Goal: Transaction & Acquisition: Obtain resource

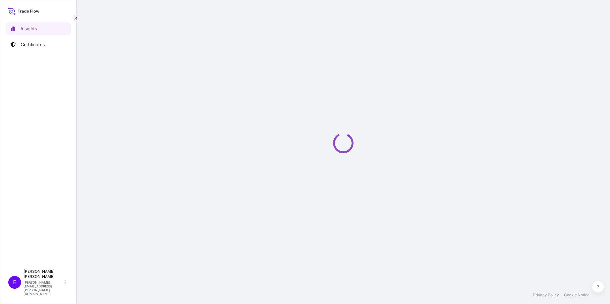
select select "2025"
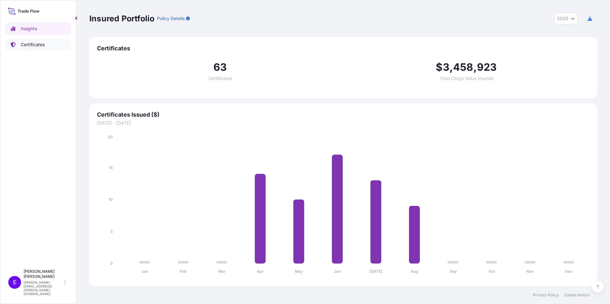
click at [28, 42] on p "Certificates" at bounding box center [33, 44] width 24 height 6
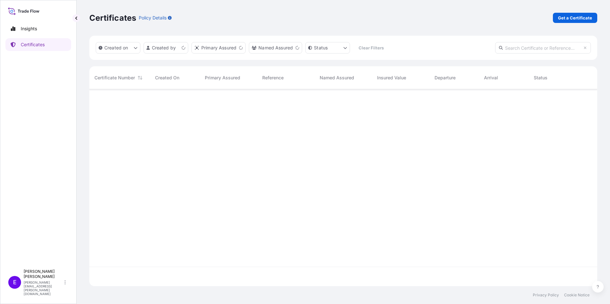
scroll to position [196, 503]
click at [581, 18] on p "Get a Certificate" at bounding box center [575, 18] width 34 height 6
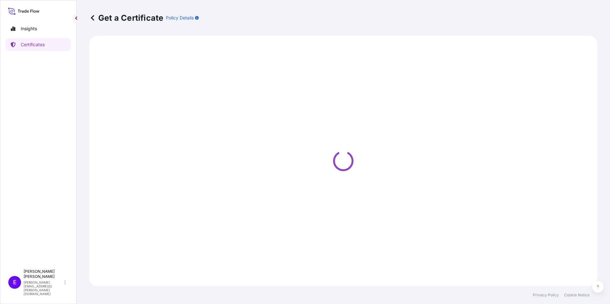
select select "Ocean Vessel"
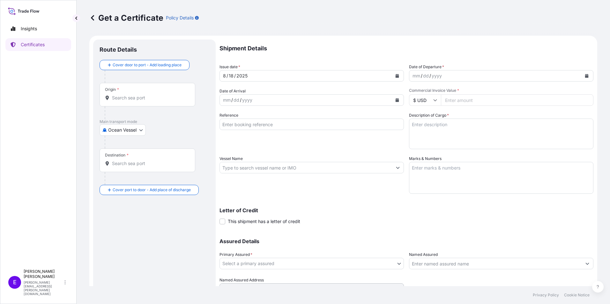
click at [136, 103] on div "Origin *" at bounding box center [148, 95] width 96 height 24
click at [136, 101] on input "Origin *" at bounding box center [149, 98] width 75 height 6
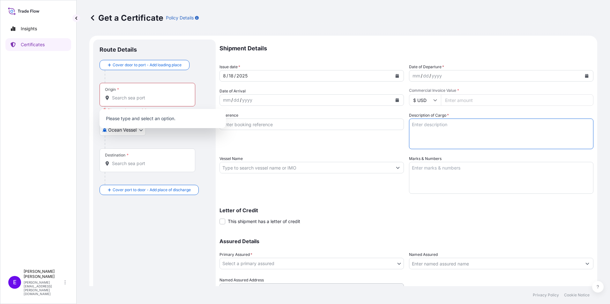
click at [439, 137] on textarea "Description of Cargo *" at bounding box center [501, 134] width 184 height 31
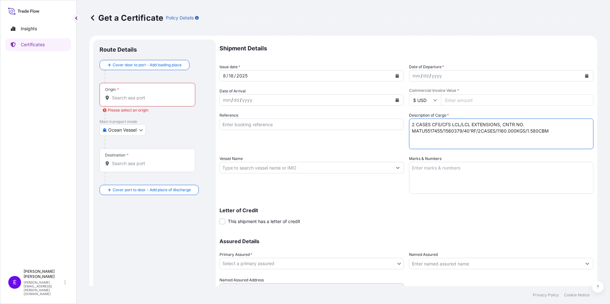
type textarea "2 CASES CFS/CFS LCL/LCL EXTENSIONS, CNTR NO. MATU5517455/1560379/40'RF/2CASES/1…"
click at [582, 78] on button "Calendar" at bounding box center [587, 76] width 10 height 10
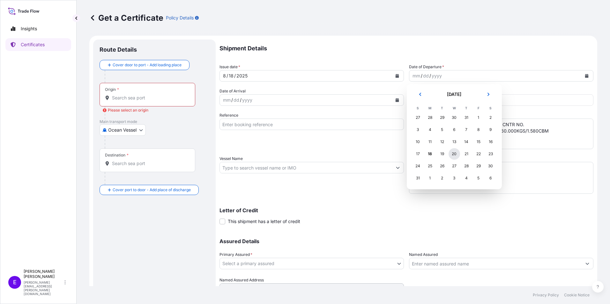
click at [455, 158] on div "20" at bounding box center [454, 153] width 11 height 11
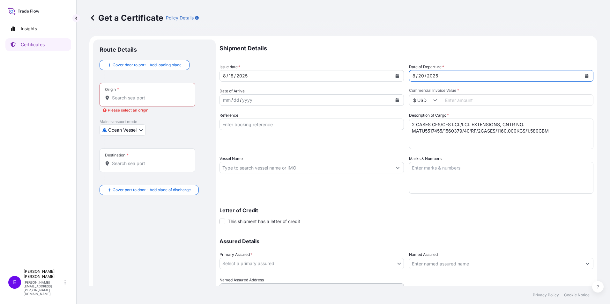
click at [145, 97] on input "Origin * Please select an origin" at bounding box center [149, 98] width 75 height 6
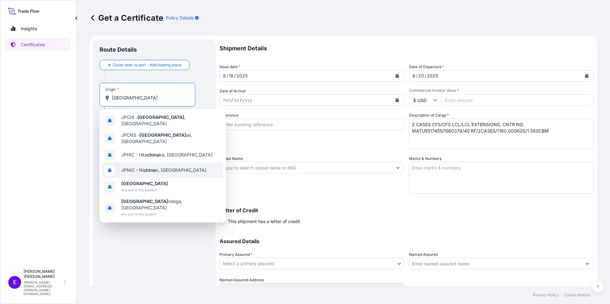
click at [127, 172] on div "JPNIC - Ni china n, [GEOGRAPHIC_DATA]" at bounding box center [162, 170] width 121 height 15
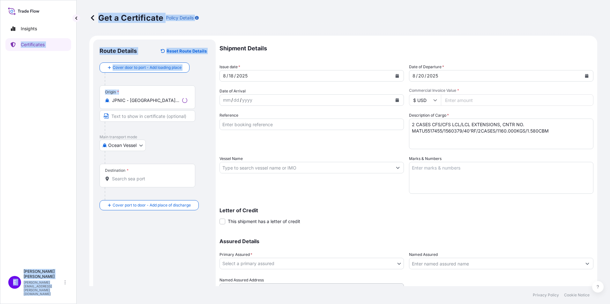
drag, startPoint x: 171, startPoint y: 107, endPoint x: 21, endPoint y: 84, distance: 151.4
click at [21, 84] on div "Insights Certificates E [PERSON_NAME] [PERSON_NAME][EMAIL_ADDRESS][PERSON_NAME]…" at bounding box center [305, 152] width 610 height 304
drag, startPoint x: 21, startPoint y: 84, endPoint x: 151, endPoint y: 97, distance: 129.9
click at [149, 95] on div "Origin * JPNIC - [GEOGRAPHIC_DATA], [GEOGRAPHIC_DATA]" at bounding box center [148, 98] width 96 height 24
click at [149, 97] on input "JPNIC - [GEOGRAPHIC_DATA], [GEOGRAPHIC_DATA]" at bounding box center [149, 100] width 75 height 6
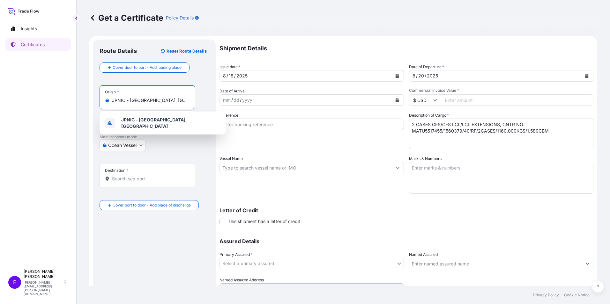
drag, startPoint x: 173, startPoint y: 101, endPoint x: -35, endPoint y: 80, distance: 208.8
click at [0, 80] on html "0 options available. 6 options available. 1 option available. Insights Certific…" at bounding box center [305, 152] width 610 height 304
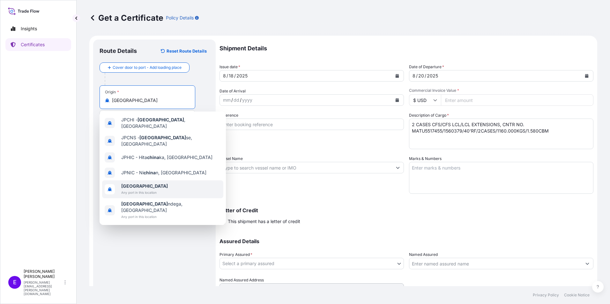
click at [126, 190] on span "Any port in this location" at bounding box center [144, 193] width 47 height 6
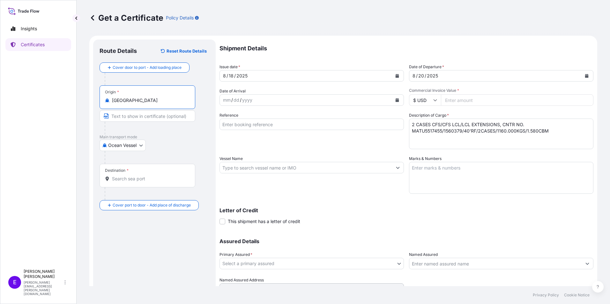
type input "[GEOGRAPHIC_DATA]"
click at [126, 178] on input "Destination *" at bounding box center [149, 179] width 75 height 6
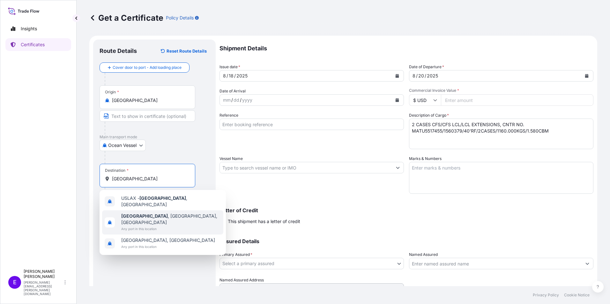
click at [136, 211] on div "[GEOGRAPHIC_DATA] , [GEOGRAPHIC_DATA], [GEOGRAPHIC_DATA] Any port in this locat…" at bounding box center [162, 223] width 121 height 24
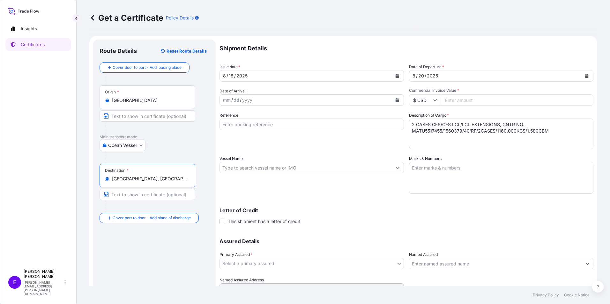
type input "[GEOGRAPHIC_DATA], [GEOGRAPHIC_DATA], [GEOGRAPHIC_DATA]"
paste input "[PERSON_NAME]"
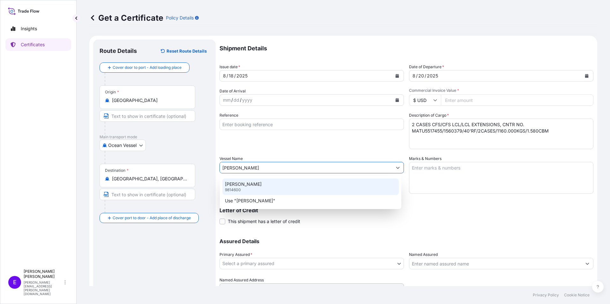
click at [268, 186] on div "[PERSON_NAME] 9814600" at bounding box center [310, 187] width 176 height 17
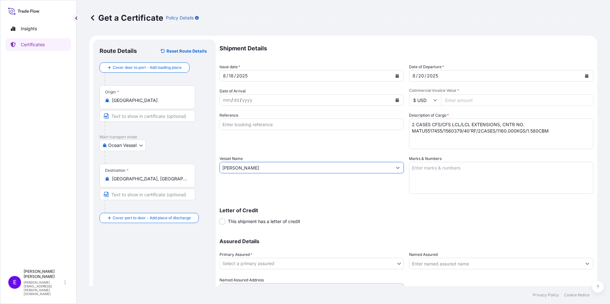
type input "[PERSON_NAME]"
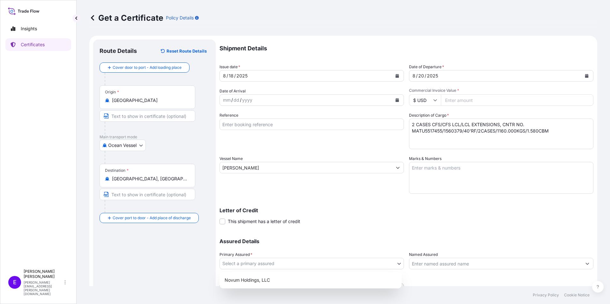
click at [281, 268] on body "2 options available. Insights Certificates E [PERSON_NAME] [PERSON_NAME][EMAIL_…" at bounding box center [305, 152] width 610 height 304
click at [276, 284] on div "Novum Holdings, LLC" at bounding box center [310, 280] width 177 height 11
select select "31540"
click at [516, 219] on div "Letter of Credit This shipment has a letter of credit Letter of credit * Letter…" at bounding box center [407, 216] width 374 height 17
paste input "7082.31"
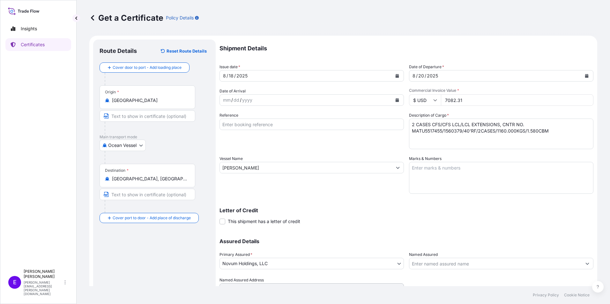
type input "7082.31"
click at [473, 171] on textarea "Marks & Numbers" at bounding box center [501, 178] width 184 height 32
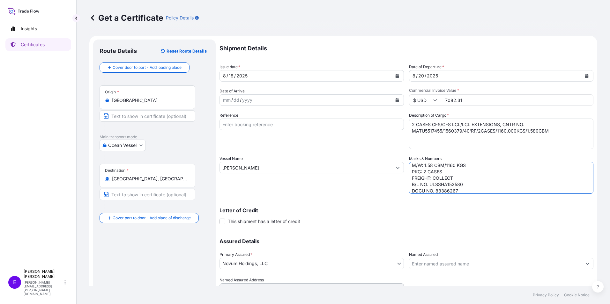
scroll to position [30, 0]
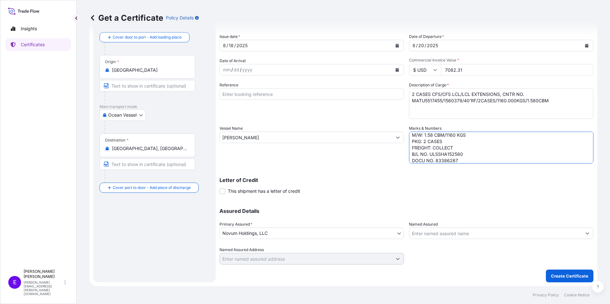
type textarea "POL/POD: [GEOGRAPHIC_DATA]-[GEOGRAPHIC_DATA] CA ETD/ETA: [DATE] AUG BL# ULSSHA1…"
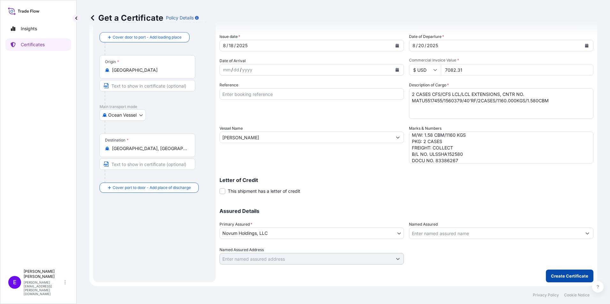
click at [565, 272] on button "Create Certificate" at bounding box center [570, 276] width 48 height 13
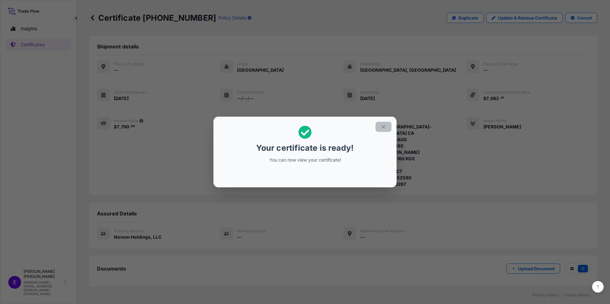
click at [389, 127] on button "button" at bounding box center [384, 127] width 16 height 10
